Goal: Transaction & Acquisition: Register for event/course

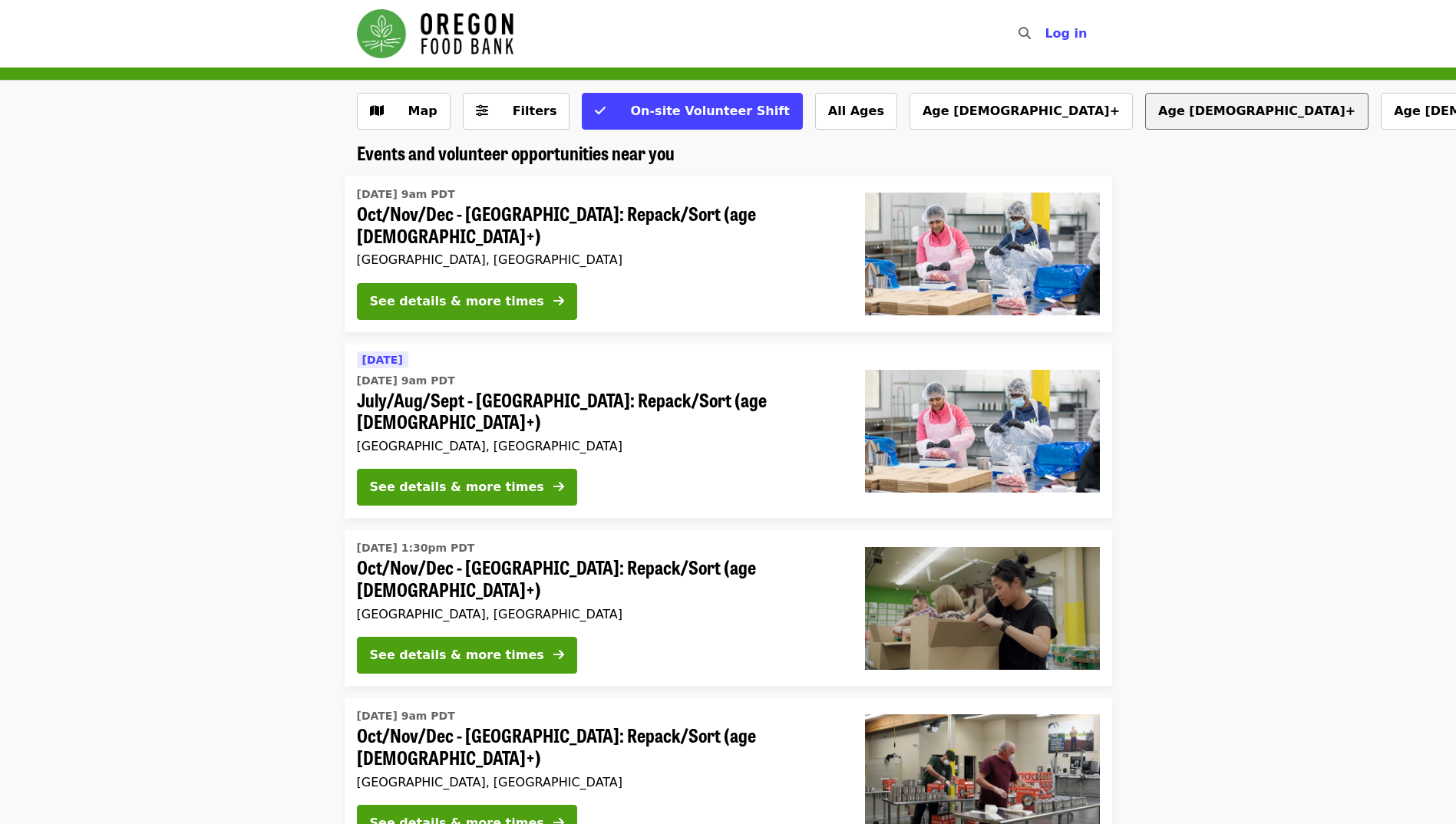
click at [1145, 110] on button "Age [DEMOGRAPHIC_DATA]+" at bounding box center [1257, 111] width 224 height 37
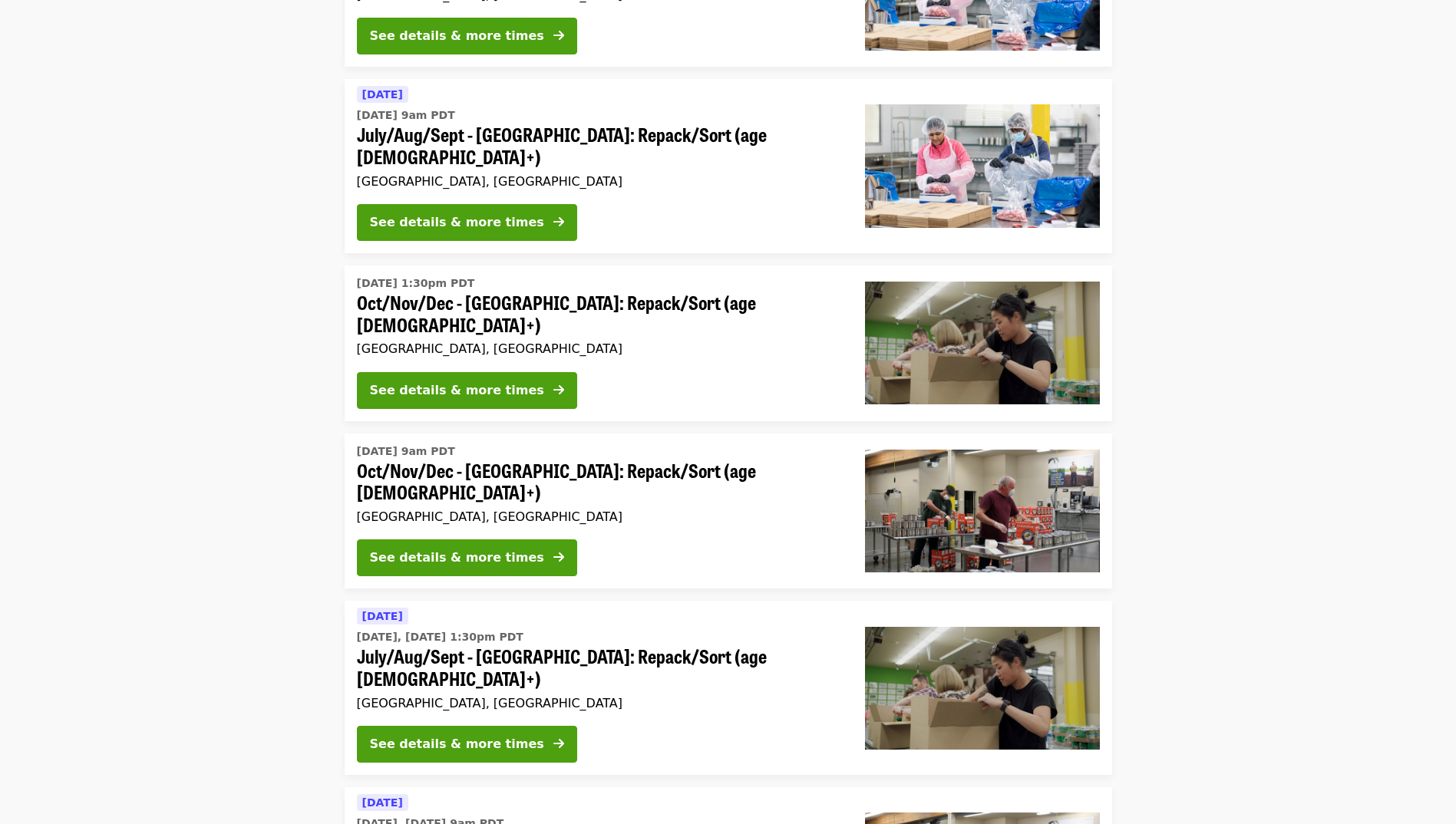
scroll to position [1074, 0]
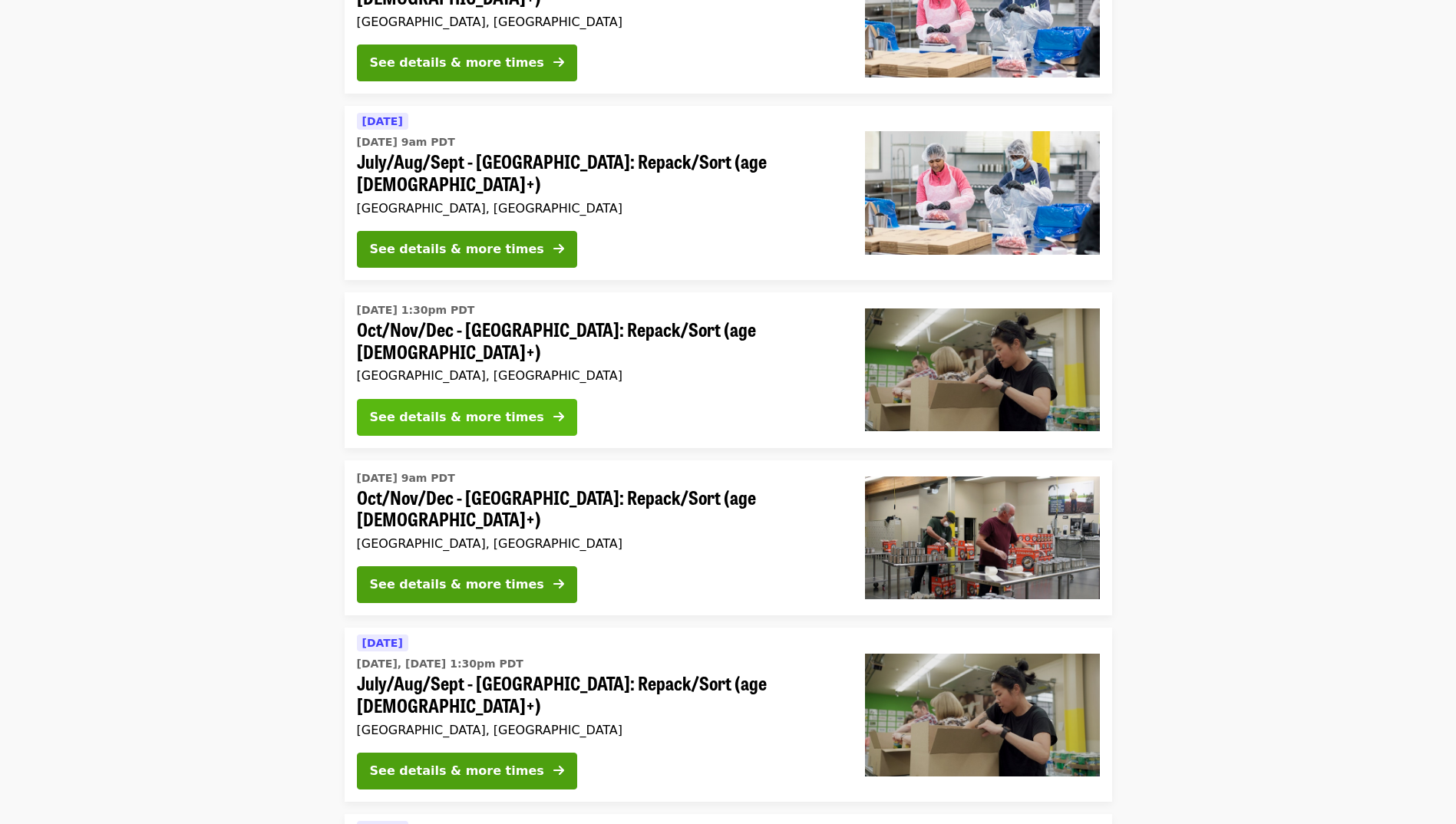
click at [482, 427] on div "See details & more times" at bounding box center [457, 417] width 174 height 19
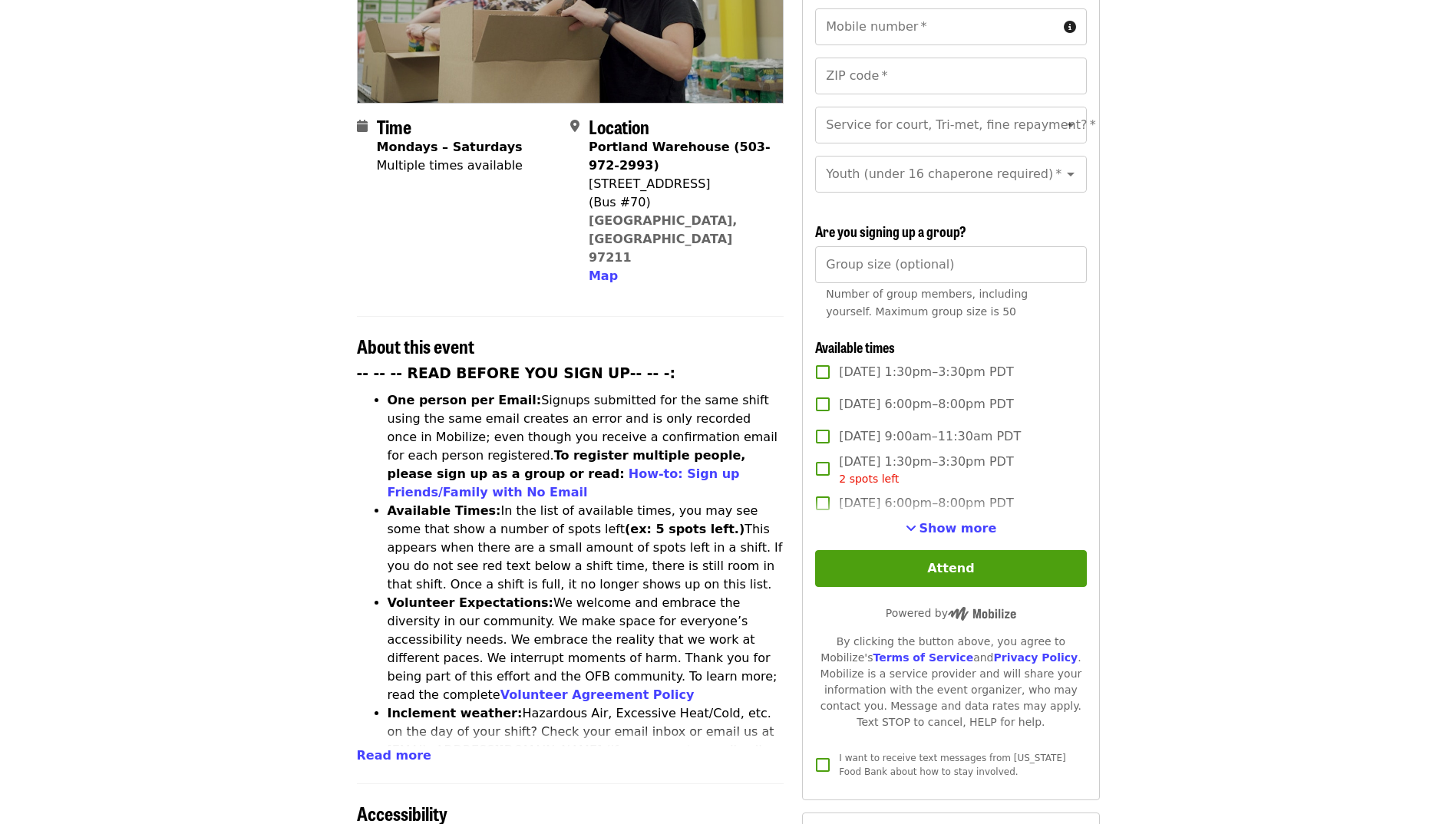
scroll to position [307, 0]
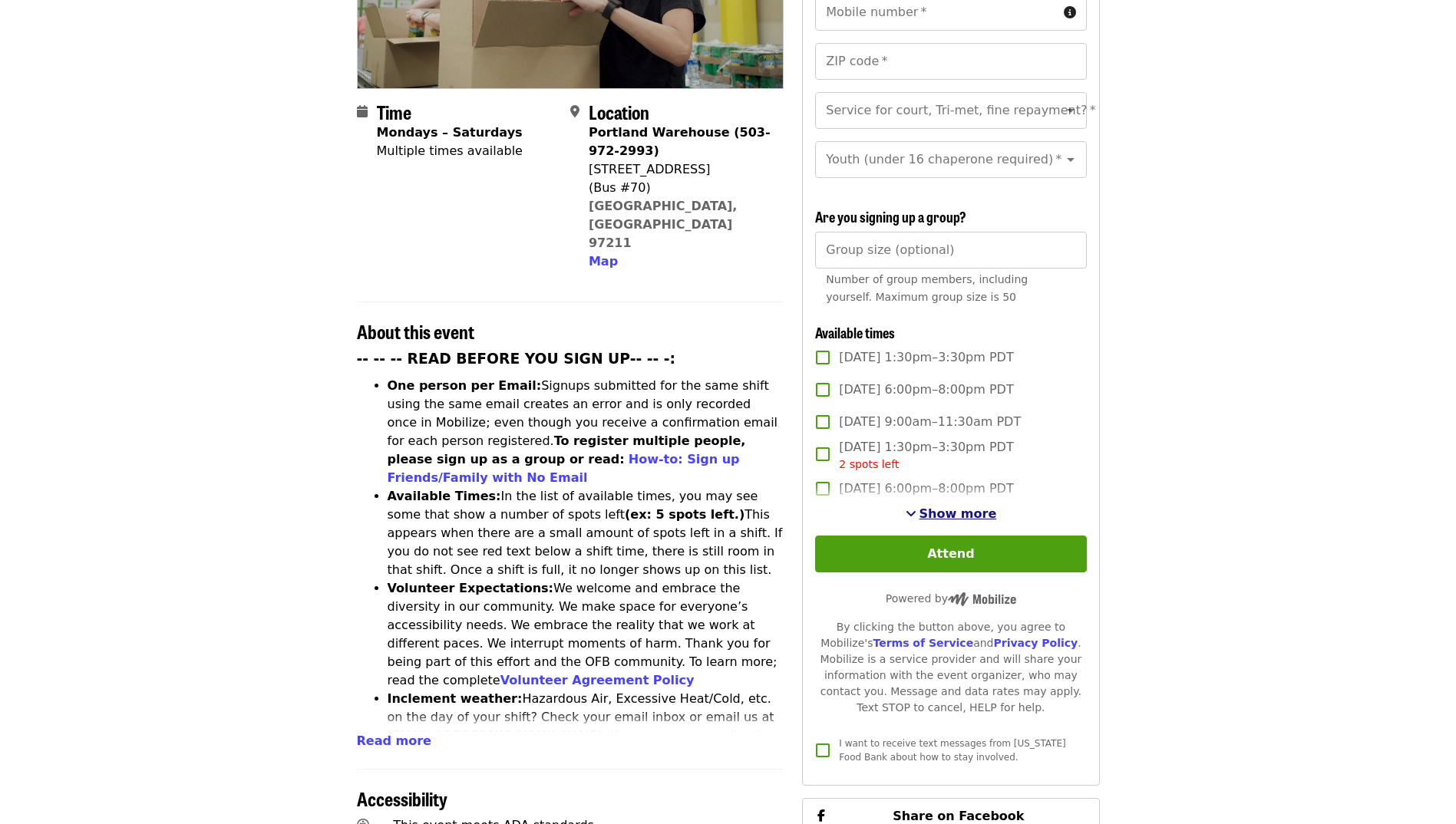
click at [968, 511] on span "Show more" at bounding box center [958, 514] width 77 height 15
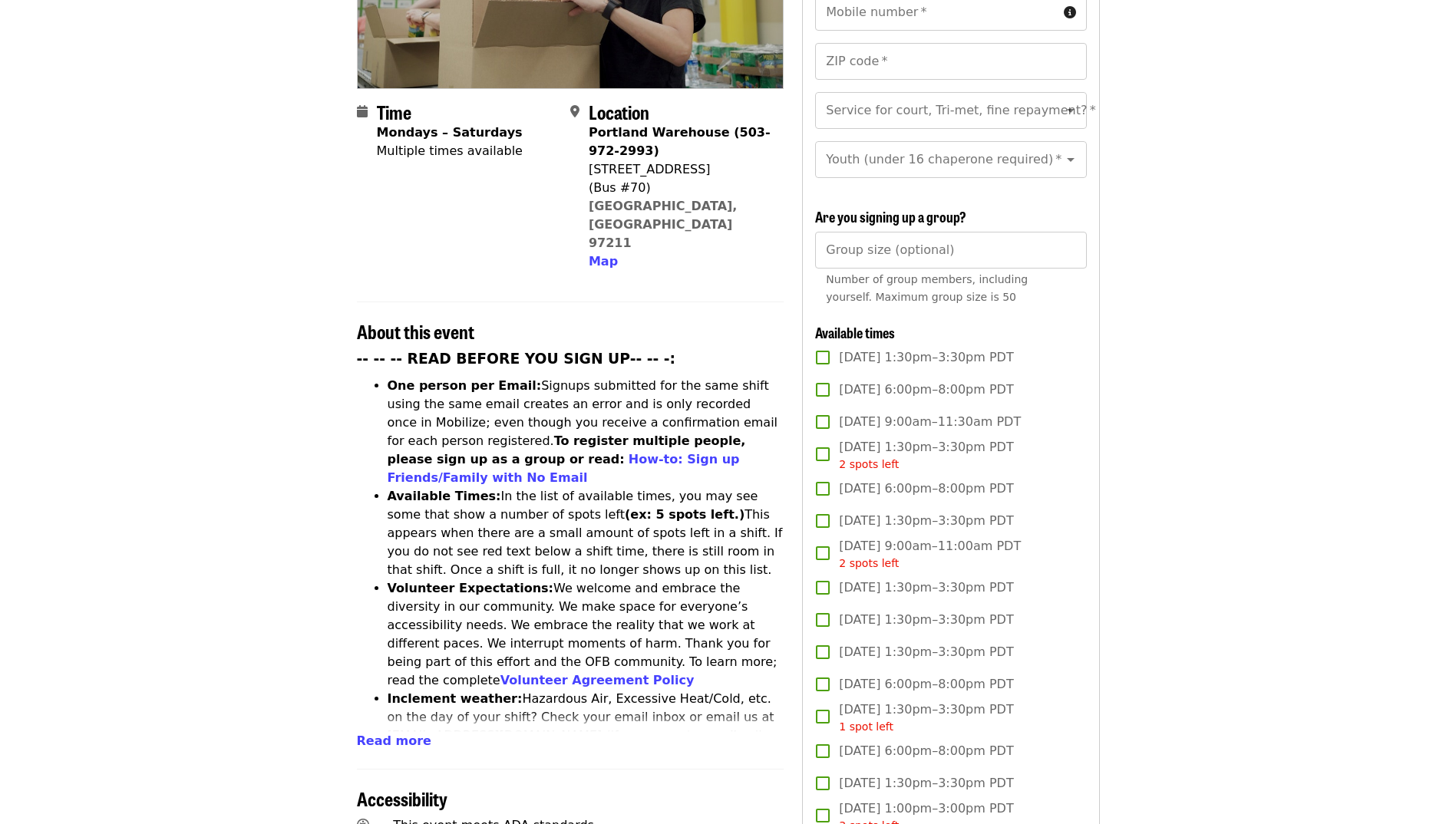
scroll to position [384, 0]
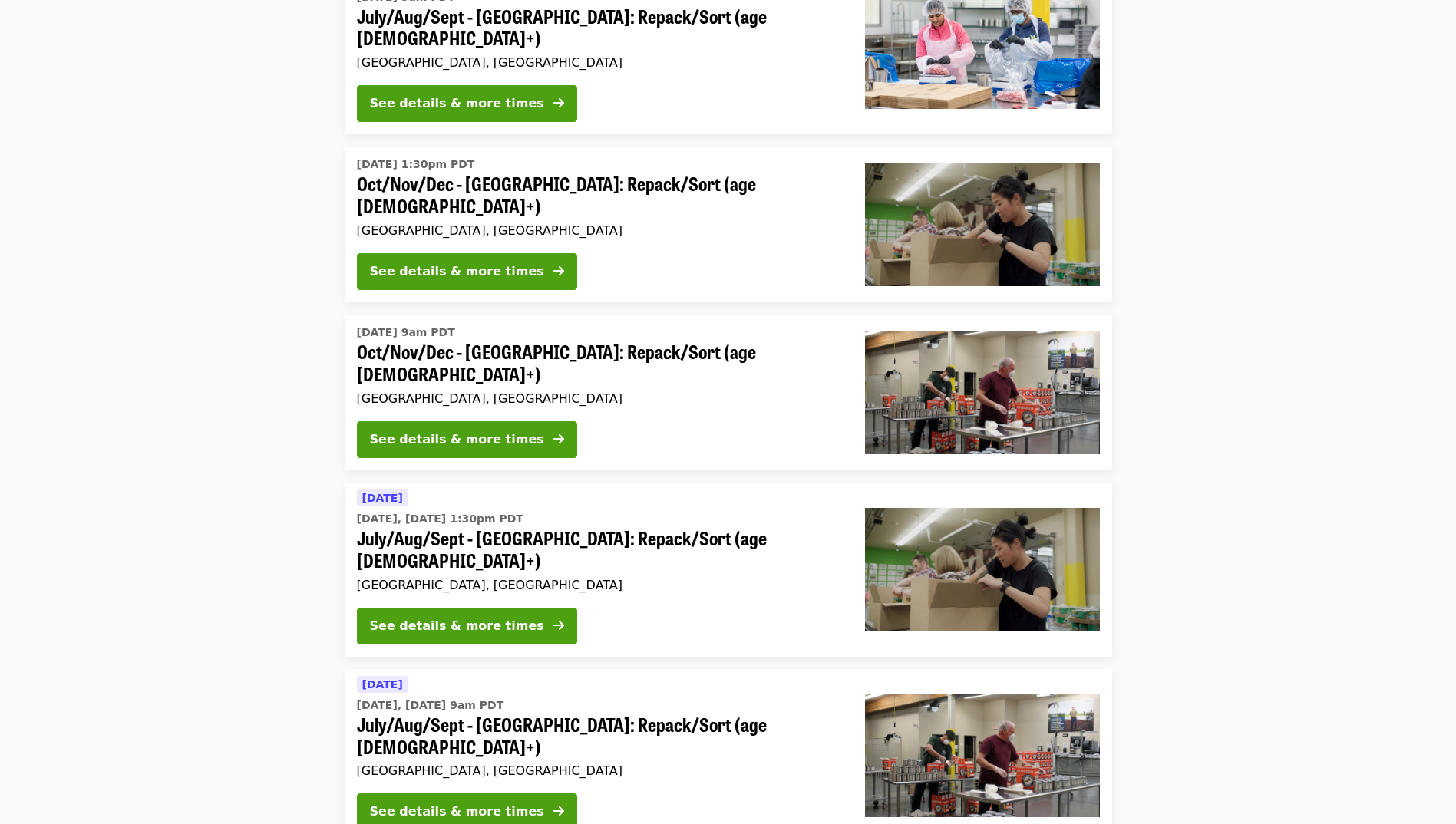
scroll to position [1057, 0]
